Goal: Communication & Community: Ask a question

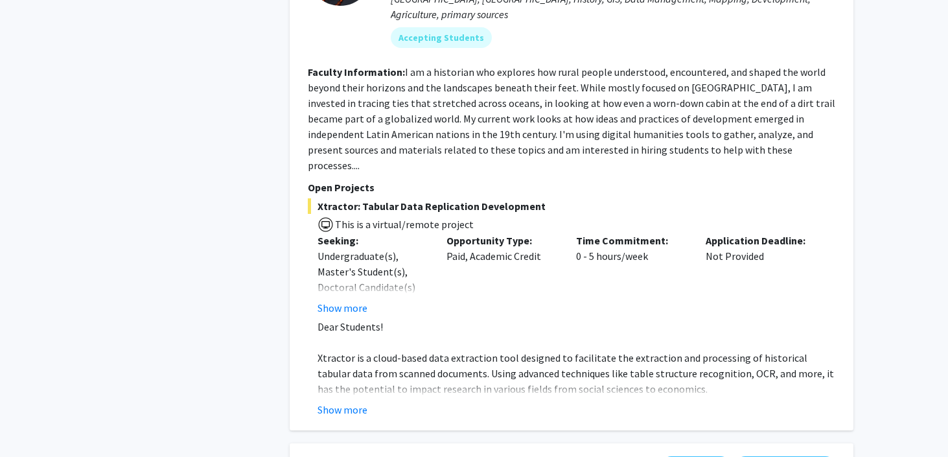
scroll to position [3060, 0]
click at [337, 402] on button "Show more" at bounding box center [342, 410] width 50 height 16
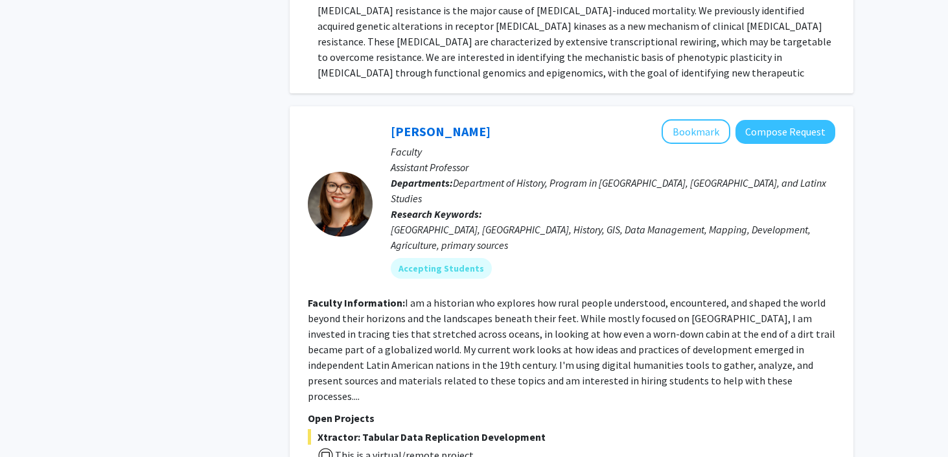
scroll to position [2760, 0]
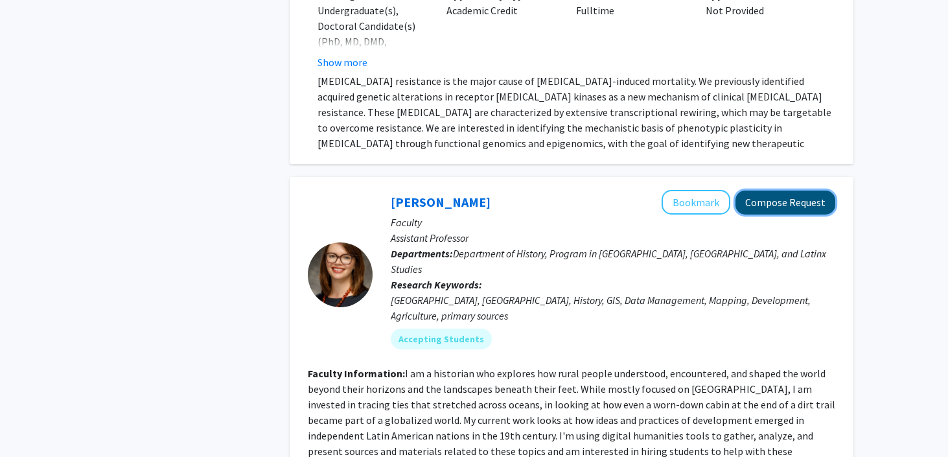
click at [795, 190] on button "Compose Request" at bounding box center [785, 202] width 100 height 24
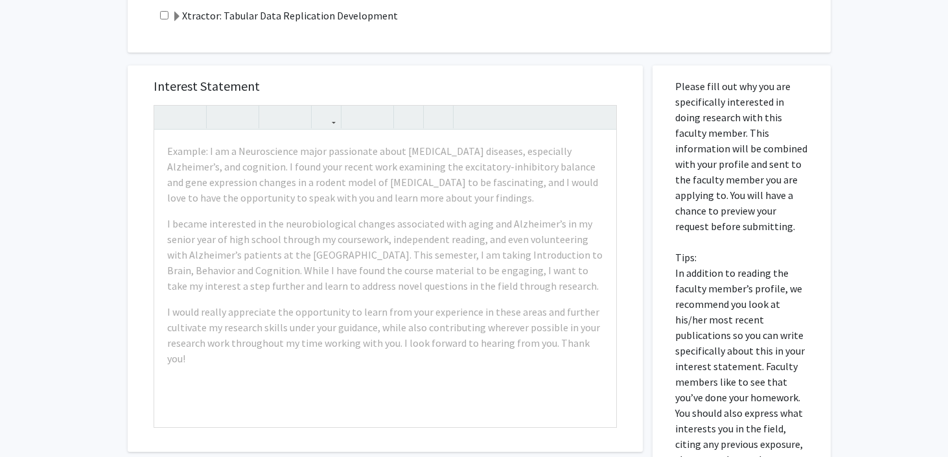
scroll to position [448, 0]
click at [369, 212] on div "Example: I am a Neuroscience major passionate about [MEDICAL_DATA] diseases, es…" at bounding box center [385, 279] width 462 height 297
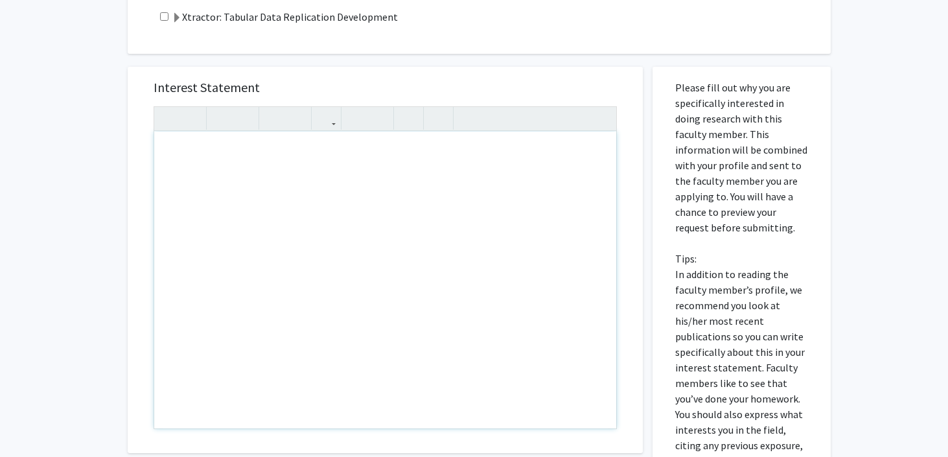
scroll to position [698, 0]
